Goal: Book appointment/travel/reservation

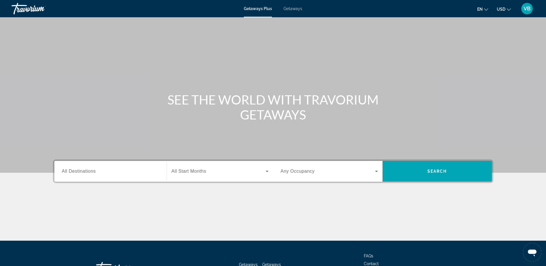
click at [116, 181] on div "Destination All Destinations" at bounding box center [110, 171] width 106 height 21
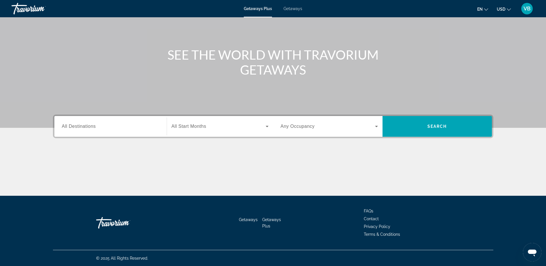
scroll to position [45, 0]
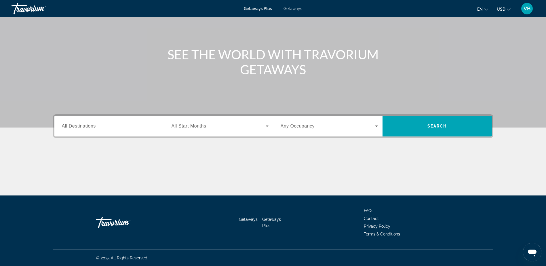
click at [125, 125] on input "Destination All Destinations" at bounding box center [110, 126] width 97 height 7
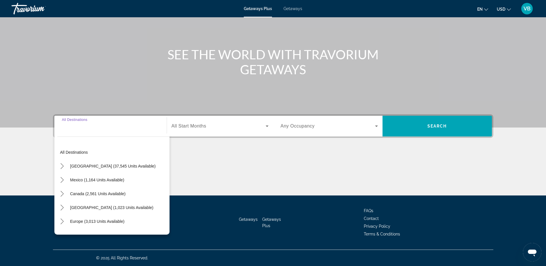
click at [109, 209] on span "[GEOGRAPHIC_DATA] (1,023 units available)" at bounding box center [111, 207] width 83 height 5
type input "**********"
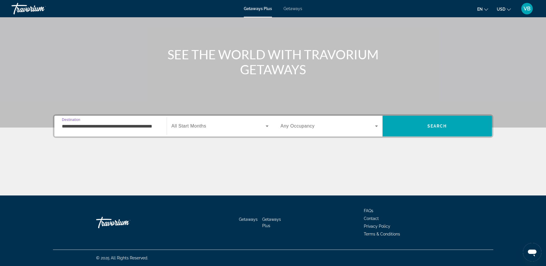
click at [235, 123] on span "Search widget" at bounding box center [218, 126] width 94 height 7
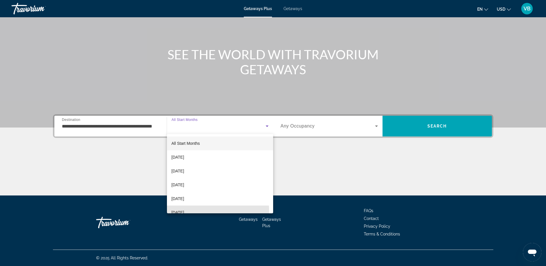
click at [184, 211] on span "[DATE]" at bounding box center [177, 212] width 13 height 7
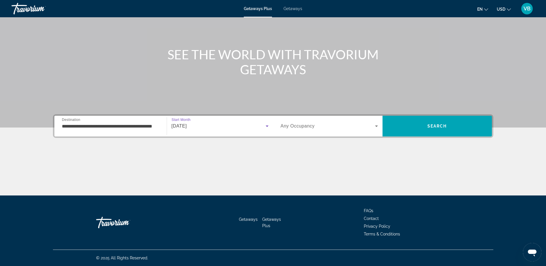
click at [430, 125] on span "Search" at bounding box center [437, 126] width 20 height 5
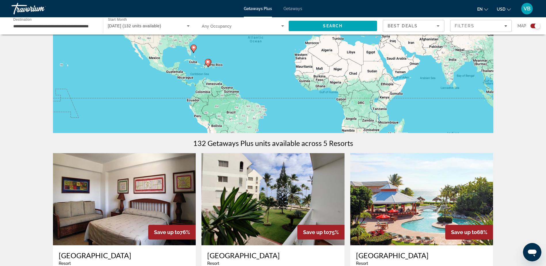
scroll to position [86, 0]
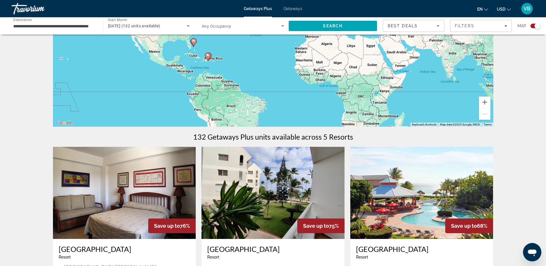
click at [497, 7] on span "USD" at bounding box center [501, 9] width 9 height 5
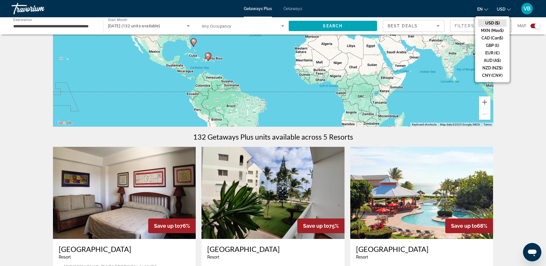
click at [493, 40] on button "CAD (Can$)" at bounding box center [492, 37] width 28 height 7
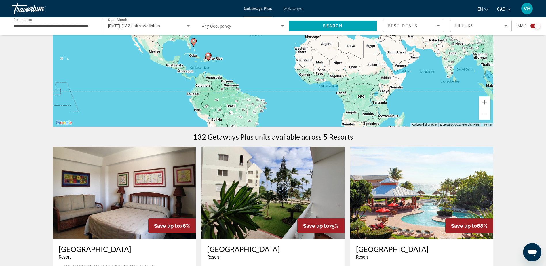
click at [295, 6] on div "Getaways Plus Getaways en English Español Français Italiano Português русский C…" at bounding box center [273, 8] width 546 height 15
click at [294, 5] on div "Getaways Plus Getaways en English Español Français Italiano Português русский C…" at bounding box center [273, 8] width 546 height 15
click at [293, 8] on span "Getaways" at bounding box center [292, 8] width 19 height 5
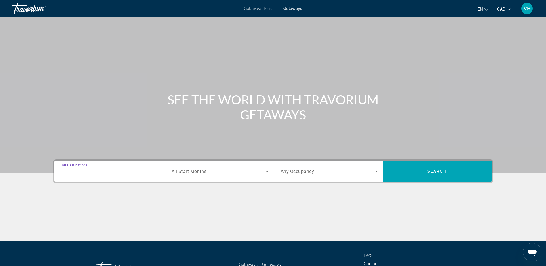
click at [121, 169] on input "Destination All Destinations" at bounding box center [110, 171] width 97 height 7
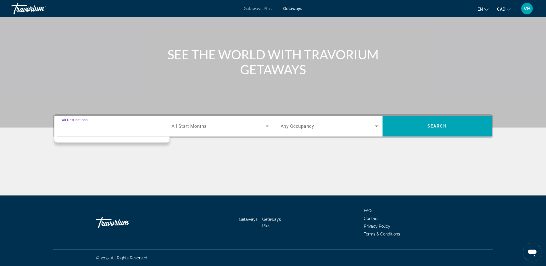
click at [99, 125] on input "Destination All Destinations" at bounding box center [110, 126] width 97 height 7
click at [197, 125] on span "All Start Months" at bounding box center [188, 125] width 35 height 5
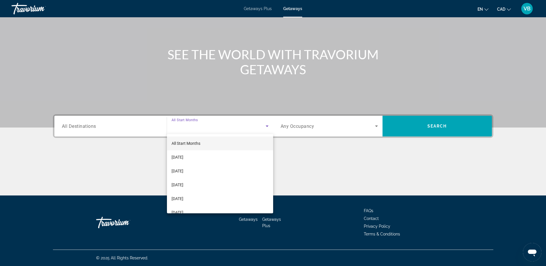
click at [76, 127] on div at bounding box center [273, 133] width 546 height 266
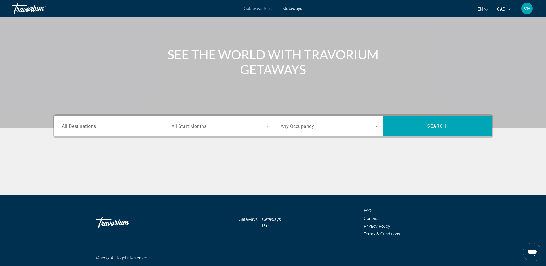
click at [73, 128] on span "All Destinations" at bounding box center [79, 125] width 34 height 5
click at [73, 128] on input "Destination All Destinations" at bounding box center [110, 126] width 97 height 7
click at [197, 145] on div "Destination All Destinations Start Month All Start Months Occupancy Any Occupan…" at bounding box center [272, 154] width 463 height 81
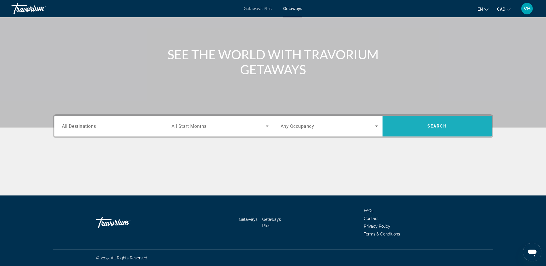
click at [417, 118] on span "Search" at bounding box center [436, 126] width 109 height 21
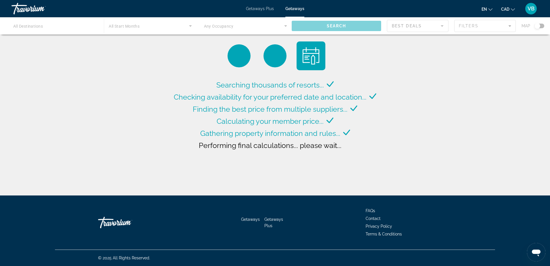
click at [386, 131] on div "Searching thousands of resorts... Checking availability for your preferred date…" at bounding box center [275, 99] width 550 height 198
